Goal: Check status: Check status

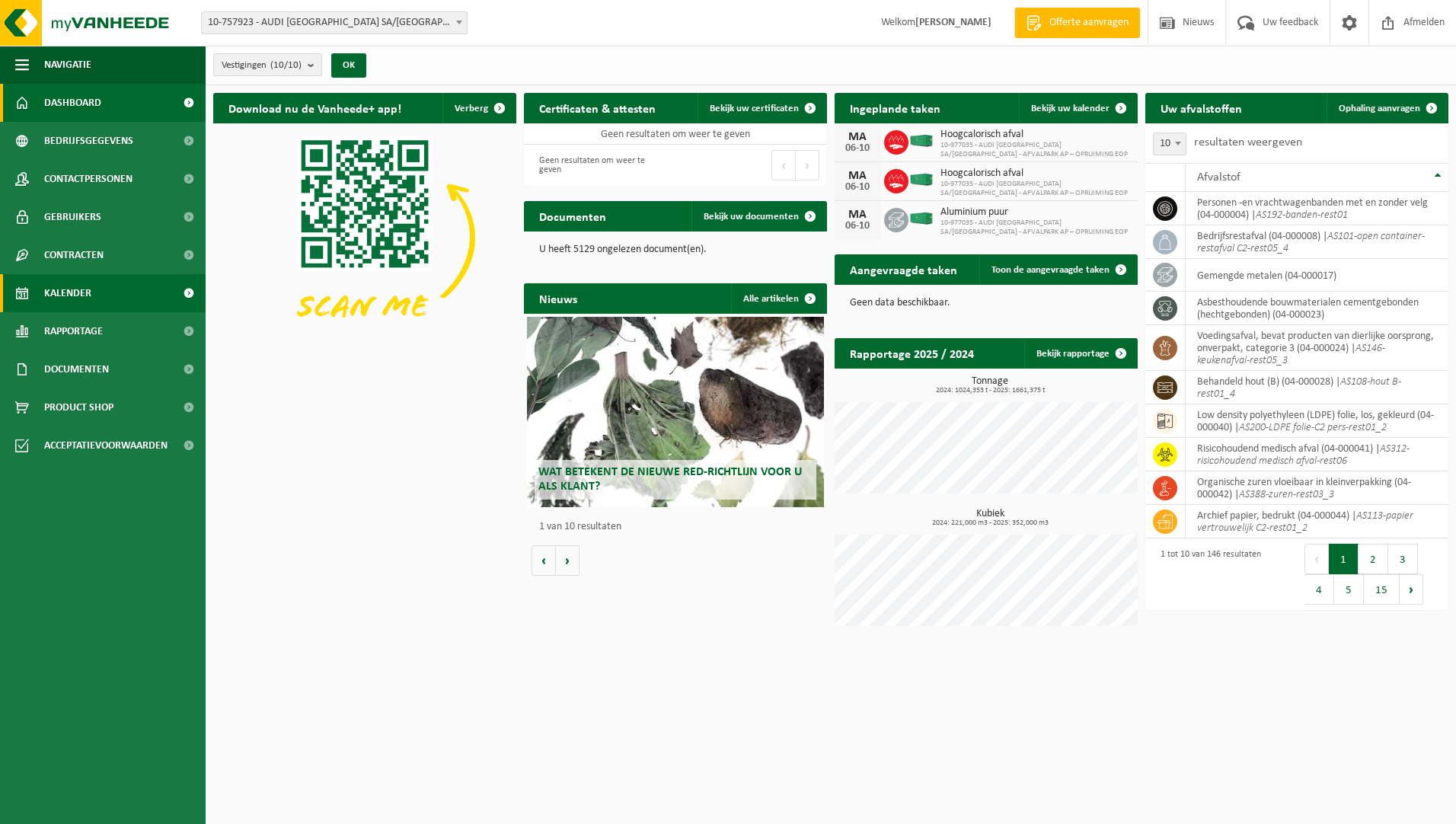
click at [76, 281] on span "Kalender" at bounding box center [68, 293] width 47 height 38
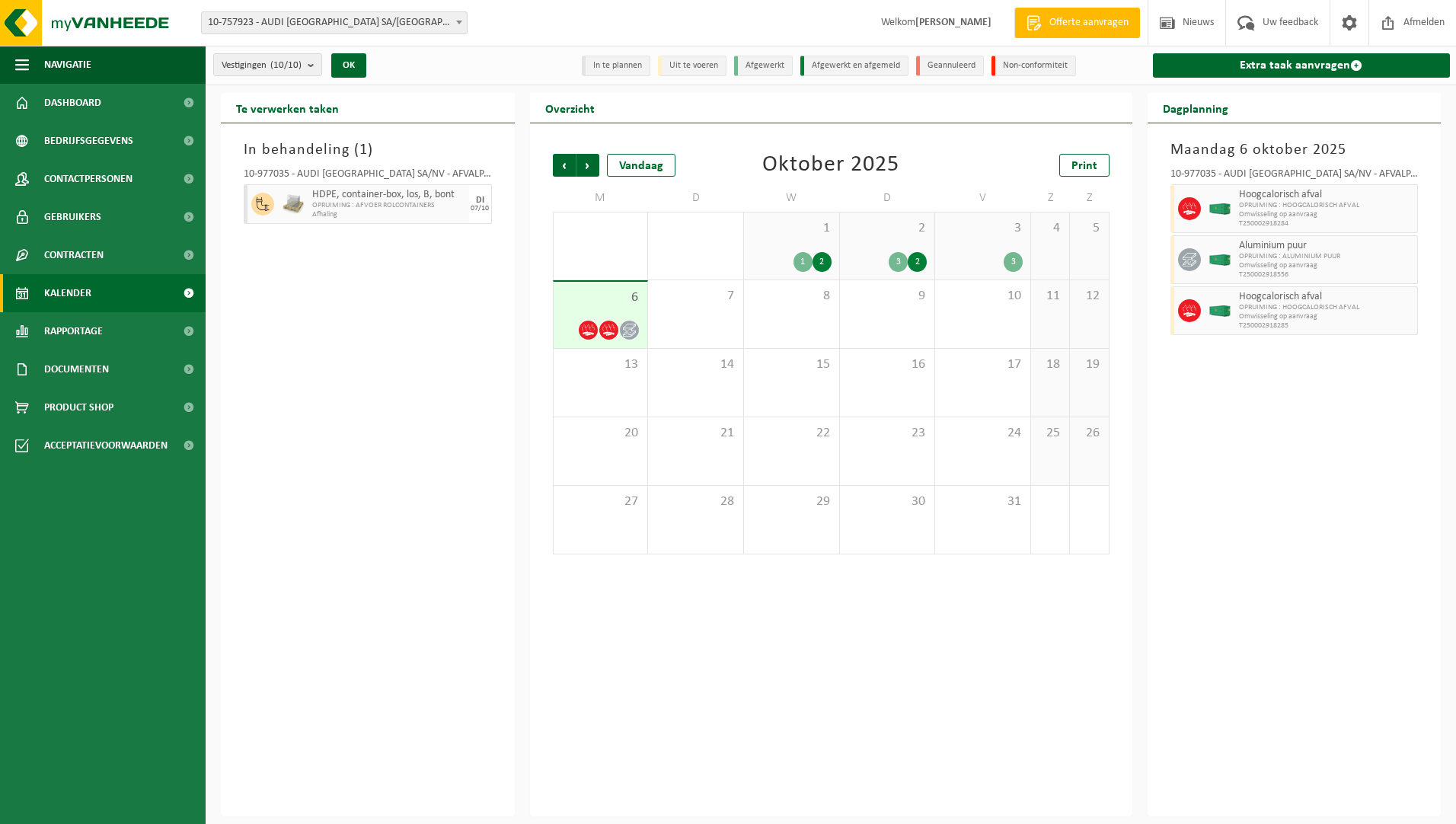
click at [949, 254] on div "3" at bounding box center [983, 262] width 80 height 19
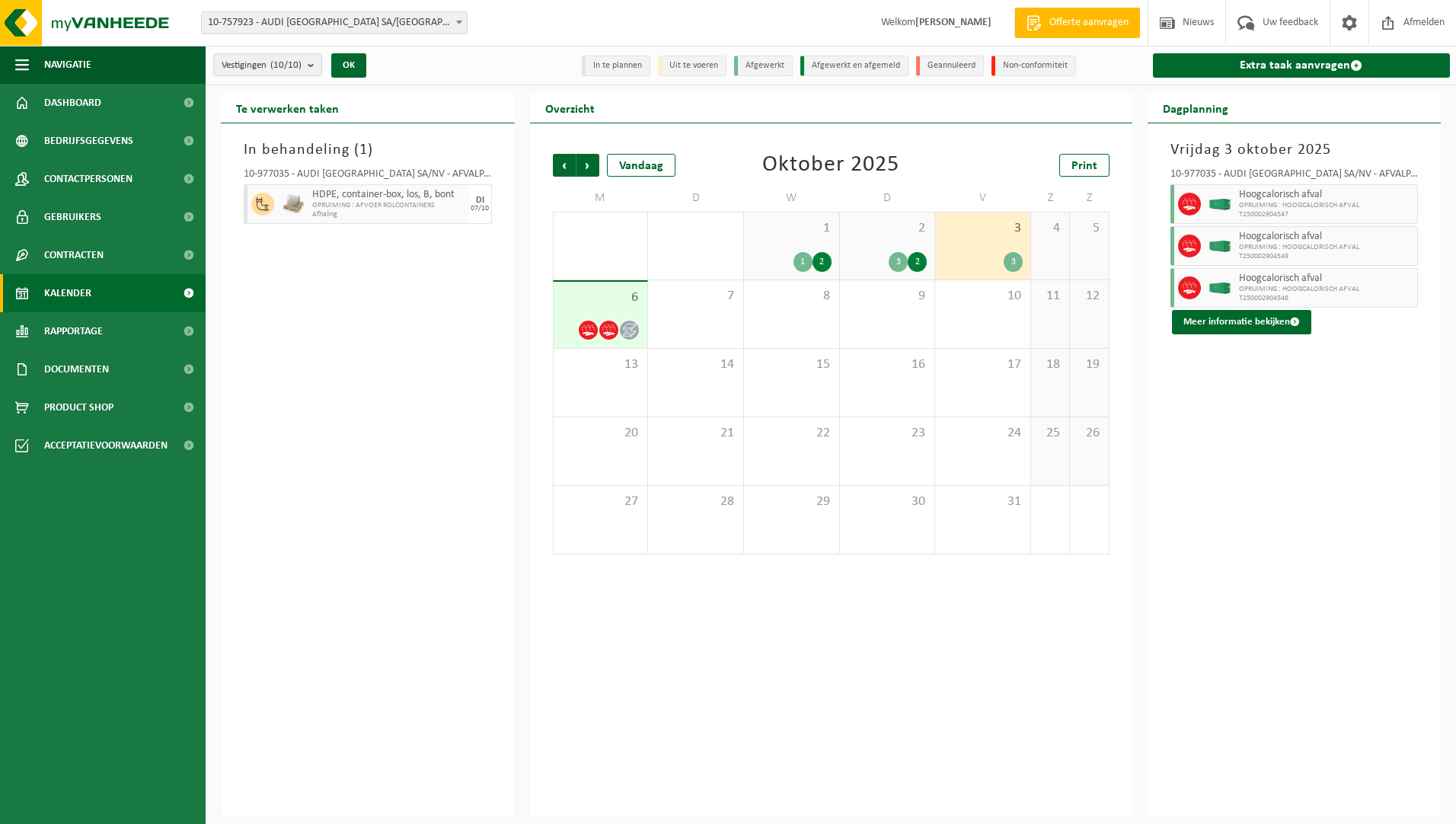
click at [871, 250] on div "2 3 2" at bounding box center [888, 246] width 95 height 67
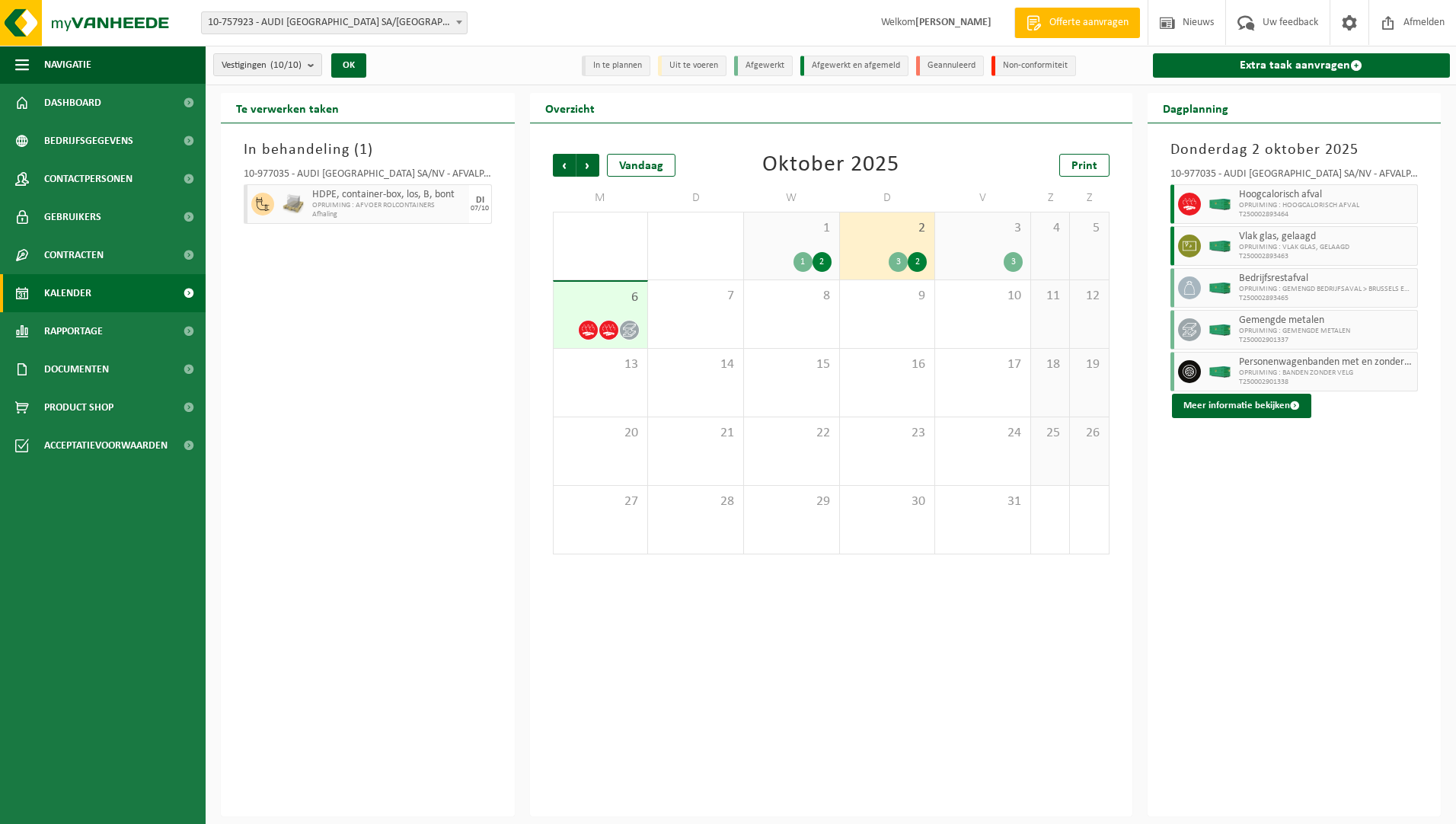
click at [586, 312] on div "6" at bounding box center [600, 315] width 94 height 66
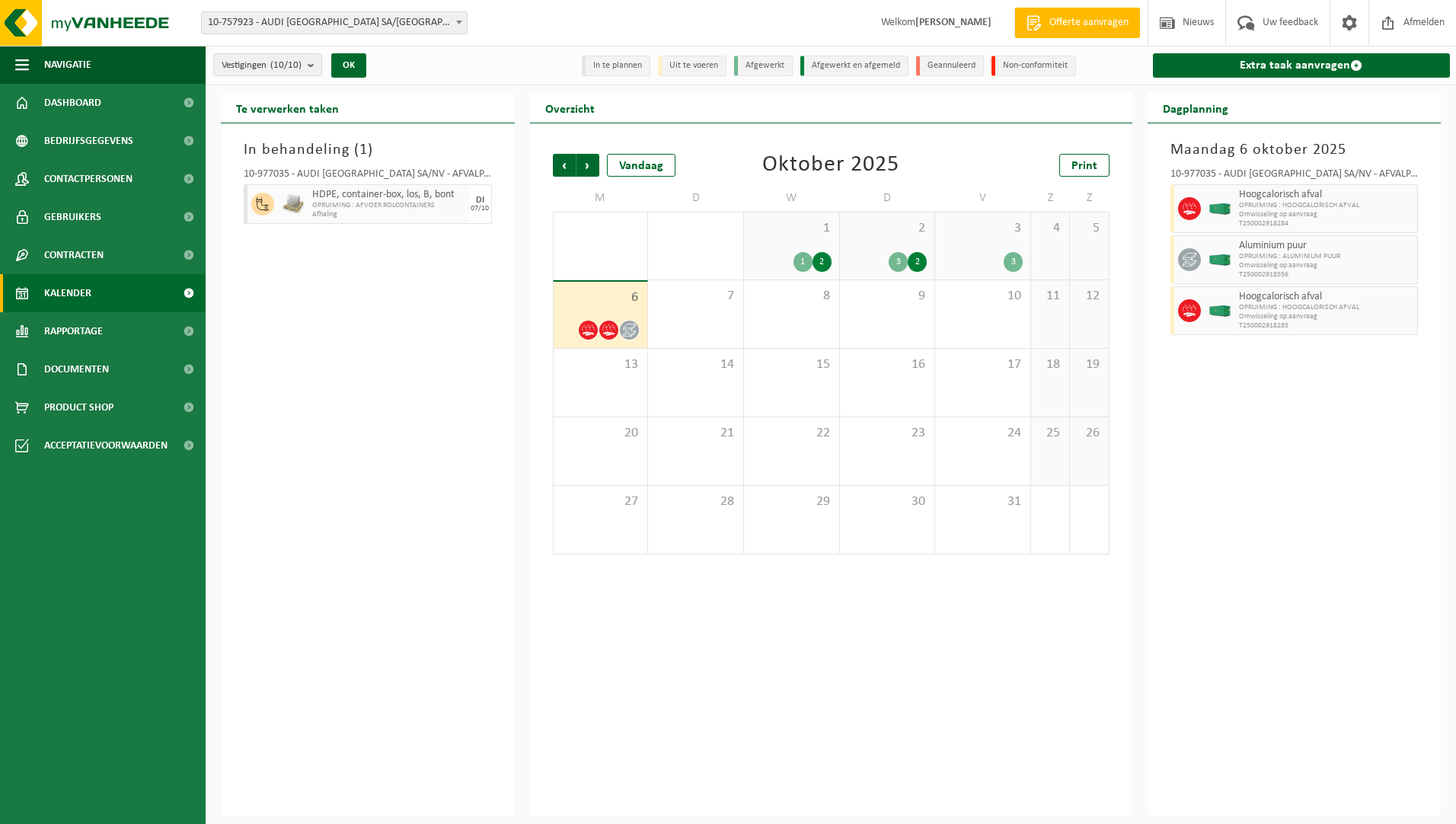
click at [793, 239] on div "1 1 2" at bounding box center [792, 246] width 95 height 67
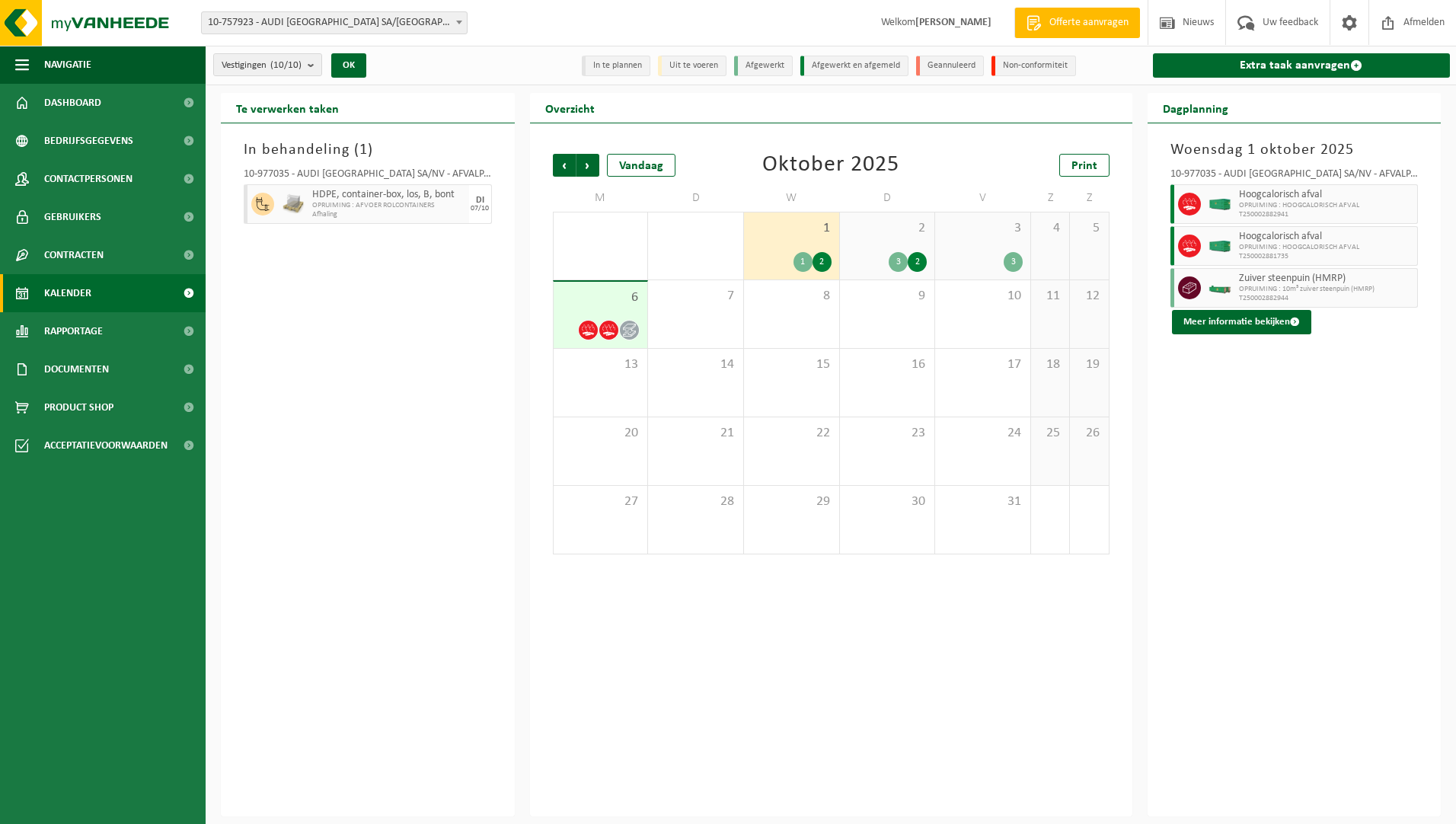
click at [600, 301] on span "6" at bounding box center [601, 298] width 79 height 17
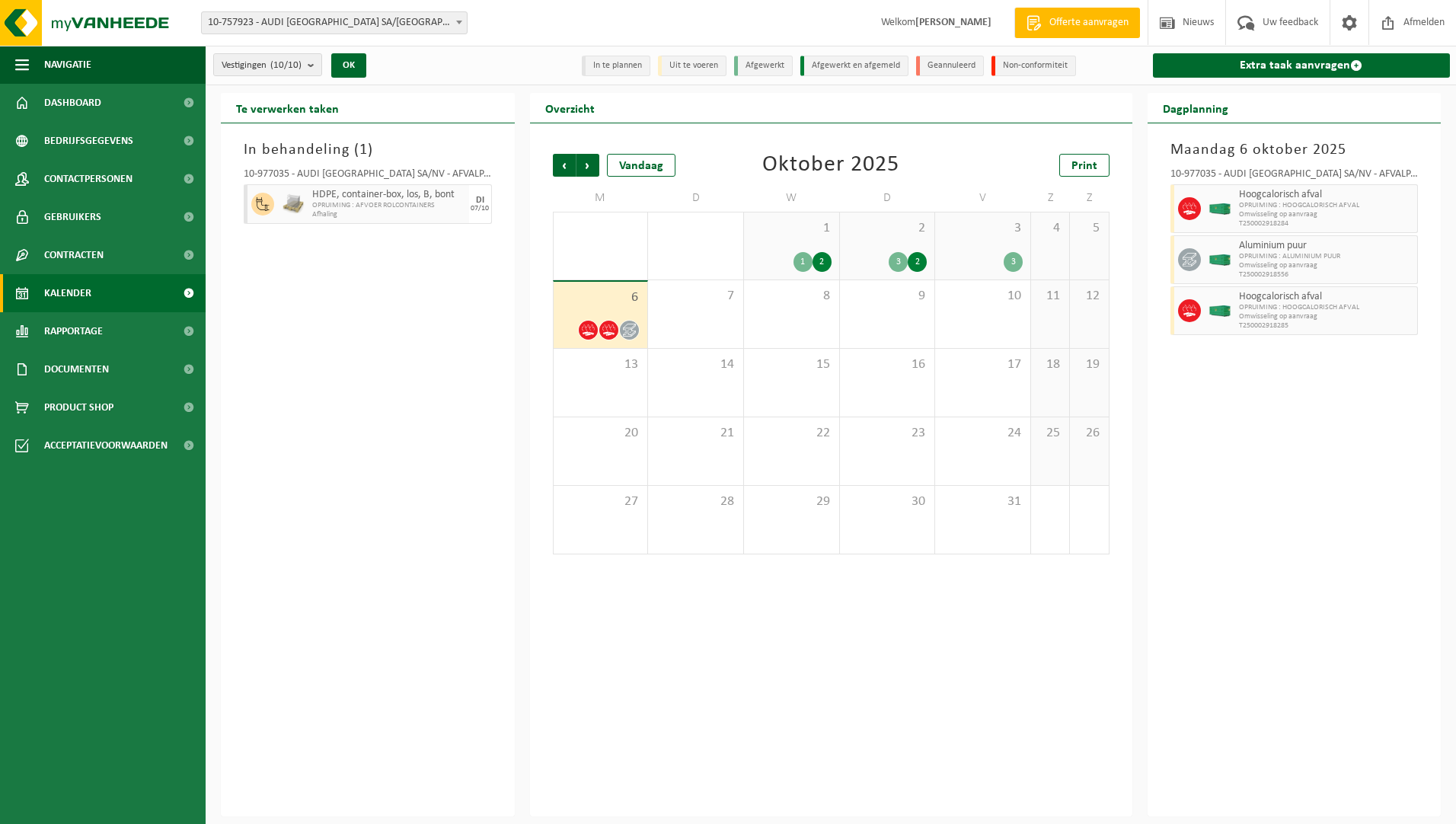
click at [365, 399] on div "In behandeling ( 1 ) 10-977035 - AUDI BRUSSELS SA/NV - AFVALPARK AP – OPRUIMING…" at bounding box center [368, 470] width 294 height 693
click at [758, 237] on div "1 1 2" at bounding box center [792, 246] width 95 height 67
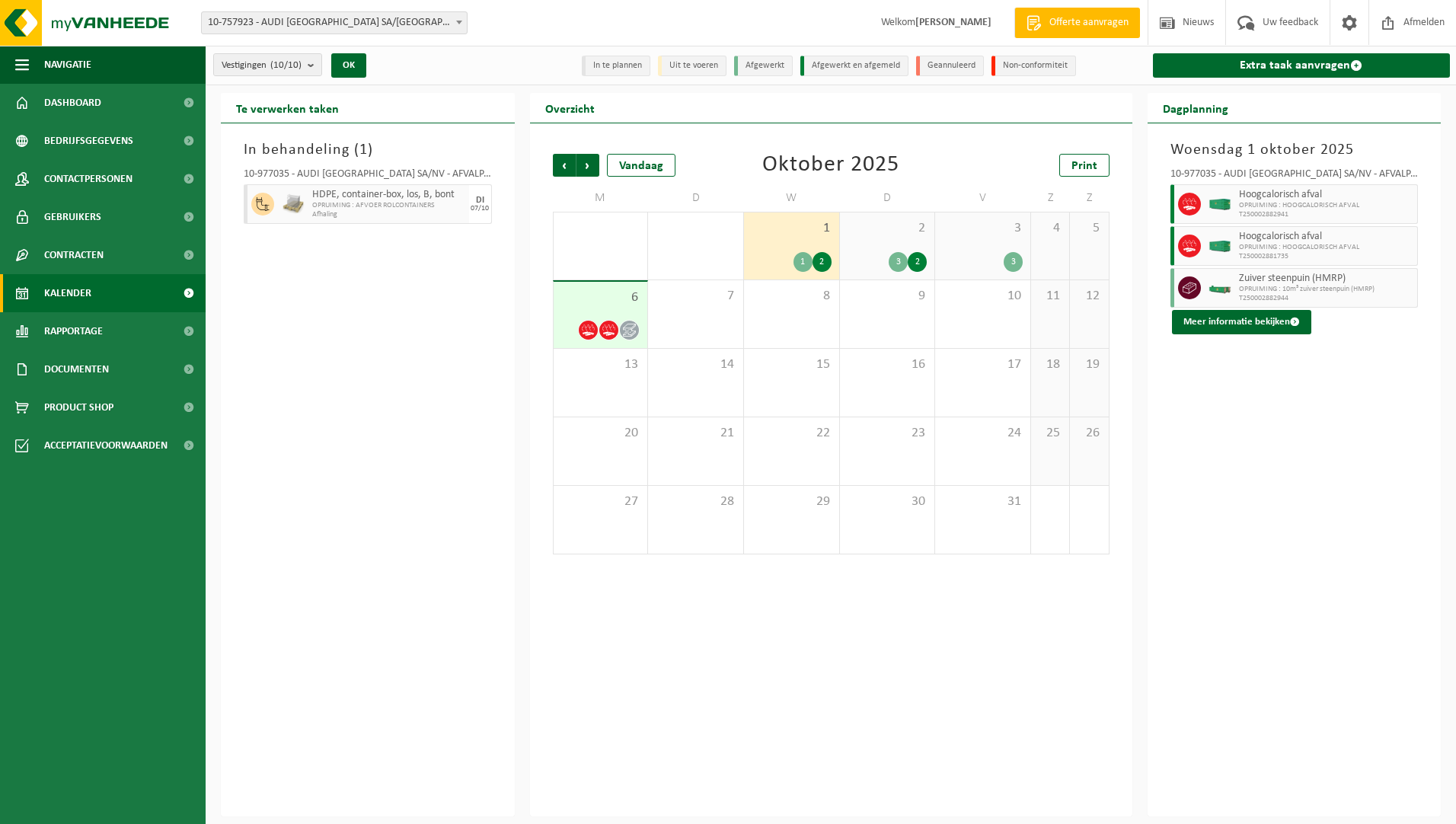
click at [846, 239] on div "2 3 2" at bounding box center [888, 246] width 95 height 67
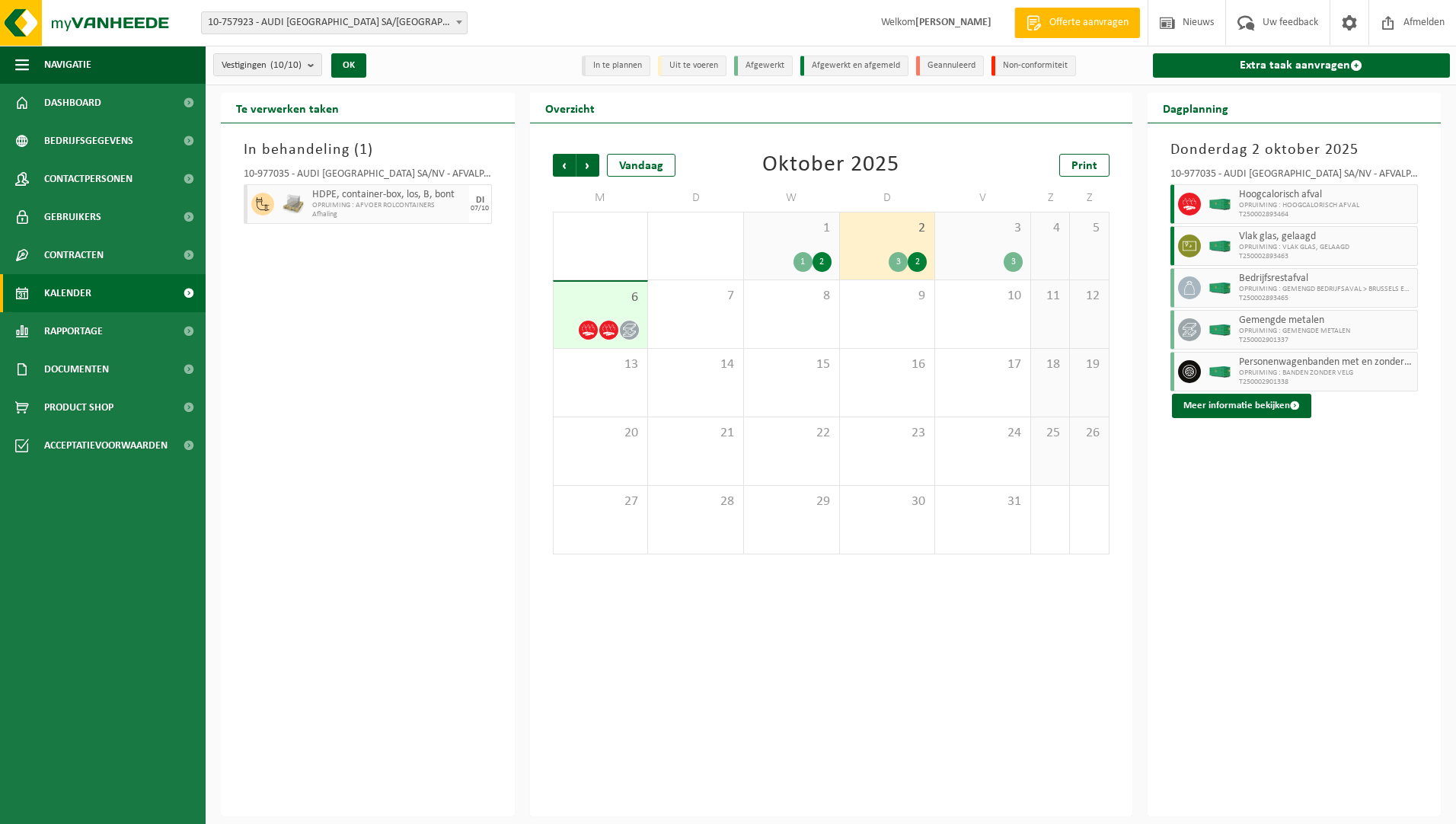
click at [614, 298] on span "6" at bounding box center [601, 298] width 79 height 17
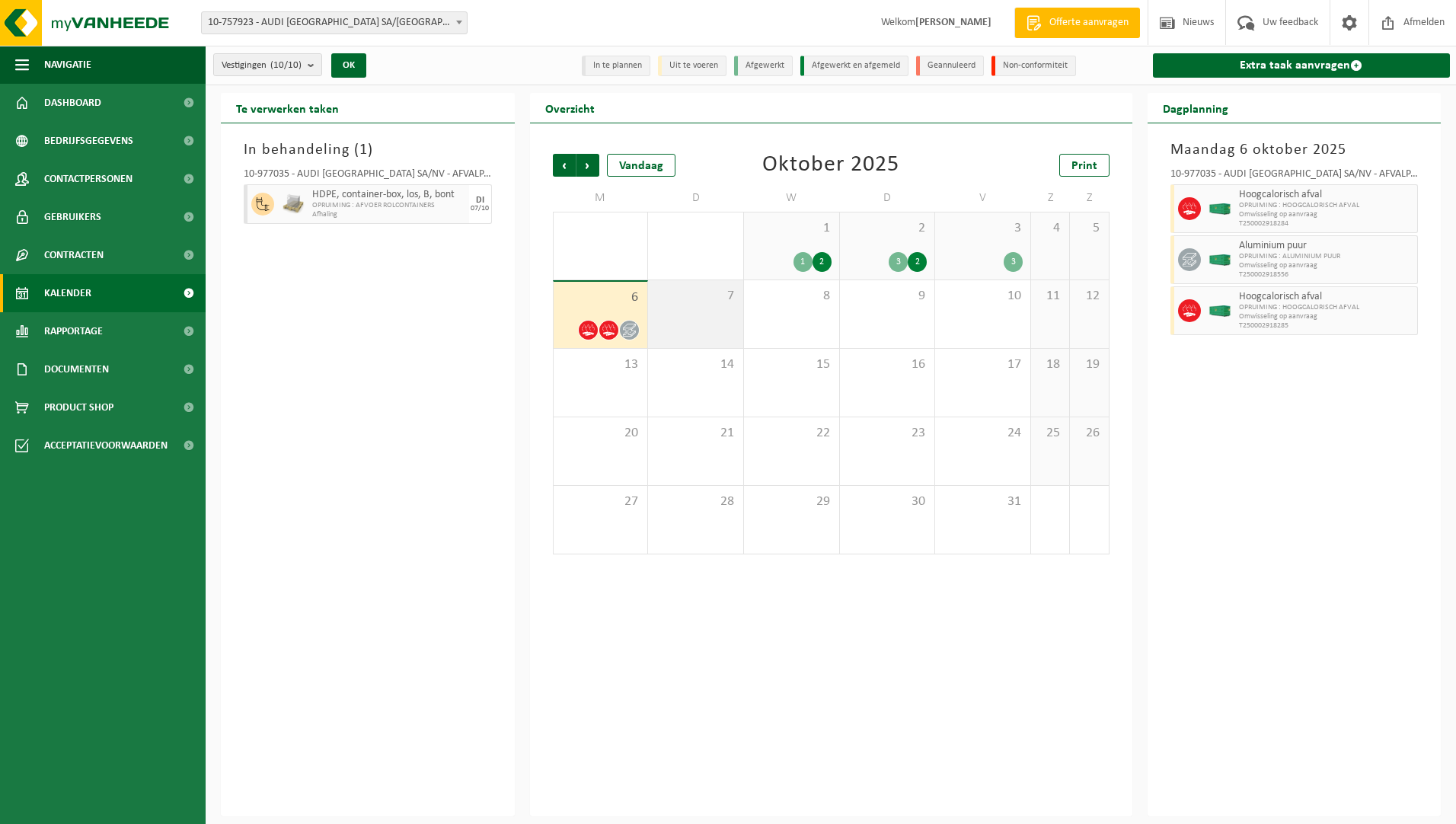
click at [680, 306] on div "7" at bounding box center [695, 314] width 95 height 68
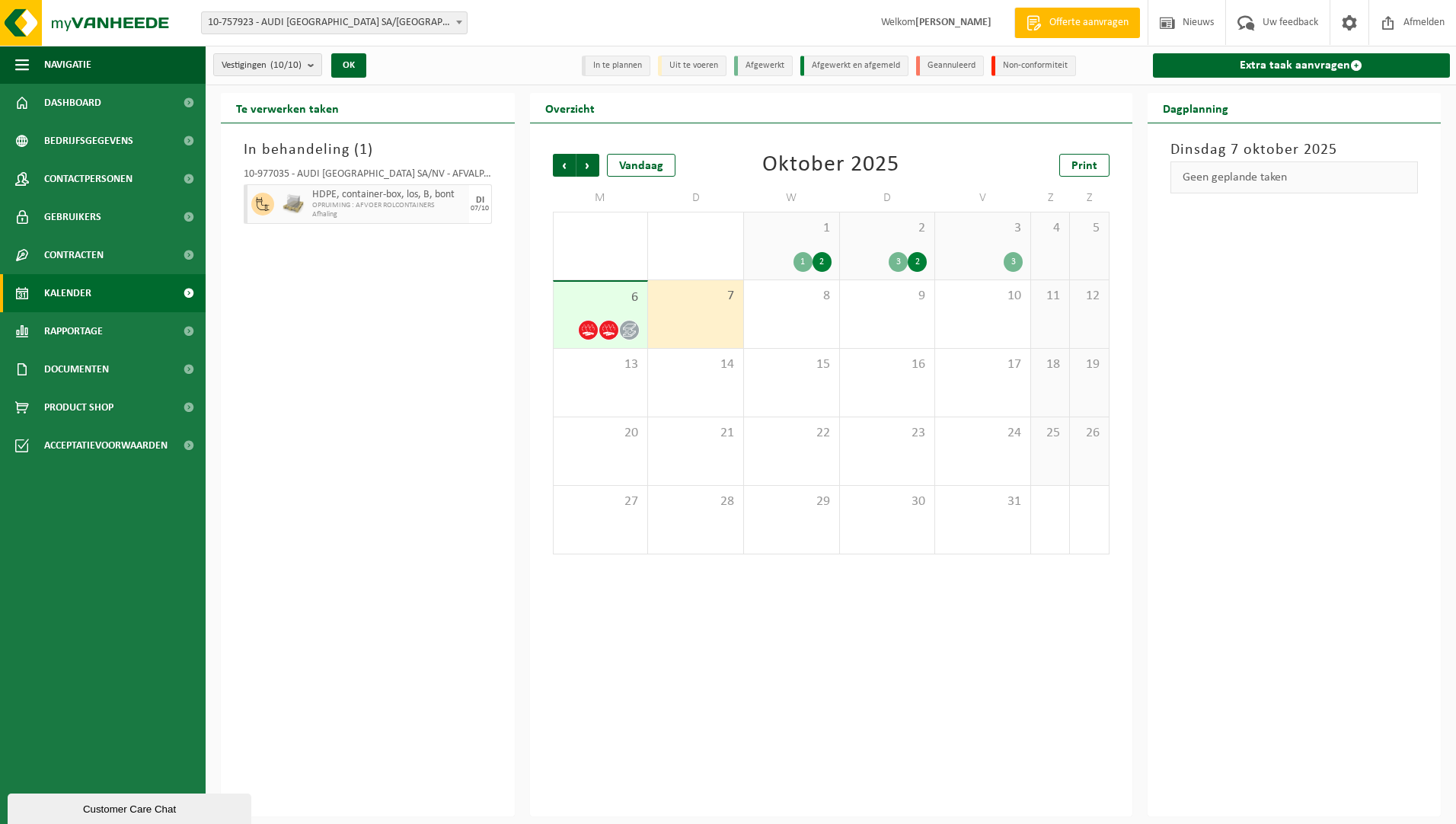
click at [687, 301] on span "7" at bounding box center [695, 297] width 80 height 17
